Goal: Information Seeking & Learning: Understand process/instructions

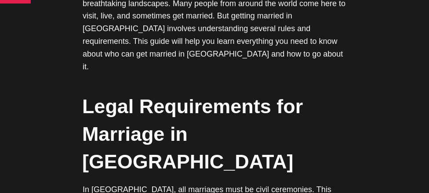
scroll to position [571, 0]
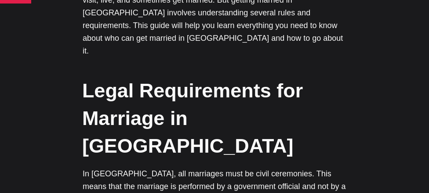
click at [240, 168] on p "In [GEOGRAPHIC_DATA], all marriages must be civil ceremonies. This means that t…" at bounding box center [215, 187] width 264 height 38
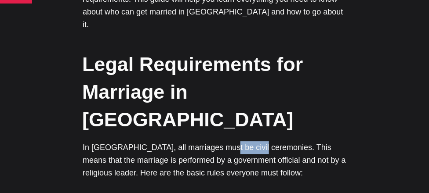
scroll to position [615, 0]
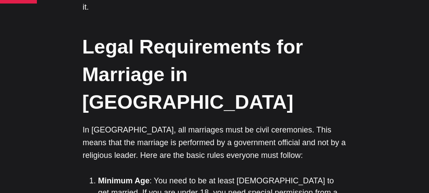
click at [143, 124] on p "In [GEOGRAPHIC_DATA], all marriages must be civil ceremonies. This means that t…" at bounding box center [215, 143] width 264 height 38
click at [205, 124] on p "In [GEOGRAPHIC_DATA], all marriages must be civil ceremonies. This means that t…" at bounding box center [215, 143] width 264 height 38
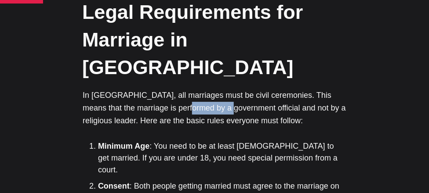
scroll to position [659, 0]
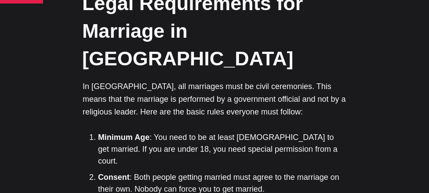
click at [122, 133] on strong "Minimum Age" at bounding box center [123, 137] width 51 height 9
click at [114, 173] on strong "Consent" at bounding box center [114, 177] width 32 height 9
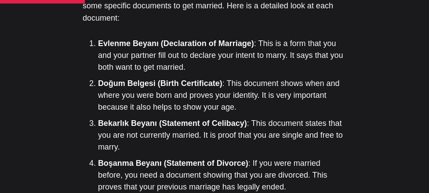
scroll to position [1055, 0]
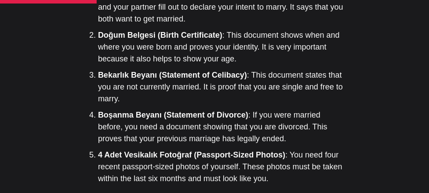
drag, startPoint x: 86, startPoint y: 47, endPoint x: 372, endPoint y: 41, distance: 285.8
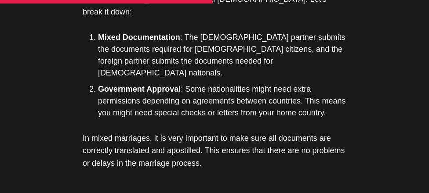
scroll to position [1934, 0]
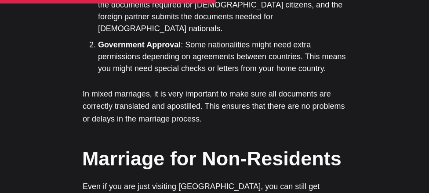
drag, startPoint x: 100, startPoint y: 42, endPoint x: 245, endPoint y: 61, distance: 146.8
drag, startPoint x: 100, startPoint y: 73, endPoint x: 339, endPoint y: 71, distance: 238.7
drag, startPoint x: 100, startPoint y: 101, endPoint x: 180, endPoint y: 132, distance: 85.9
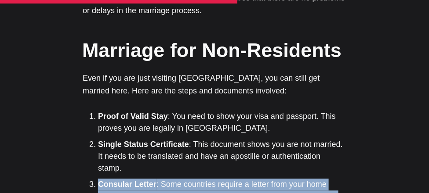
scroll to position [2110, 0]
